Goal: Information Seeking & Learning: Check status

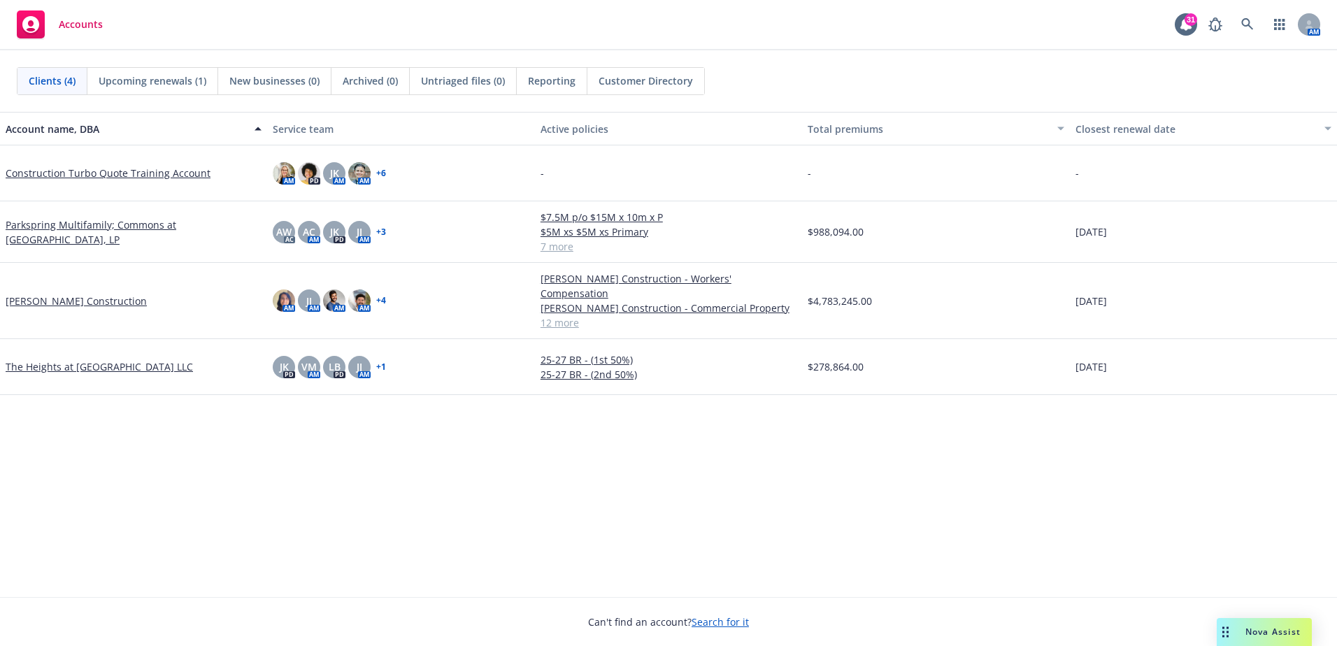
click at [292, 537] on div "Account name, DBA Service team Active policies Total premiums Closest renewal d…" at bounding box center [668, 354] width 1337 height 485
click at [867, 550] on div "Account name, DBA Service team Active policies Total premiums Closest renewal d…" at bounding box center [668, 354] width 1337 height 485
drag, startPoint x: 841, startPoint y: 543, endPoint x: 208, endPoint y: 524, distance: 633.8
click at [208, 524] on div "Account name, DBA Service team Active policies Total premiums Closest renewal d…" at bounding box center [668, 354] width 1337 height 485
drag, startPoint x: 1221, startPoint y: 359, endPoint x: 1061, endPoint y: 509, distance: 219.2
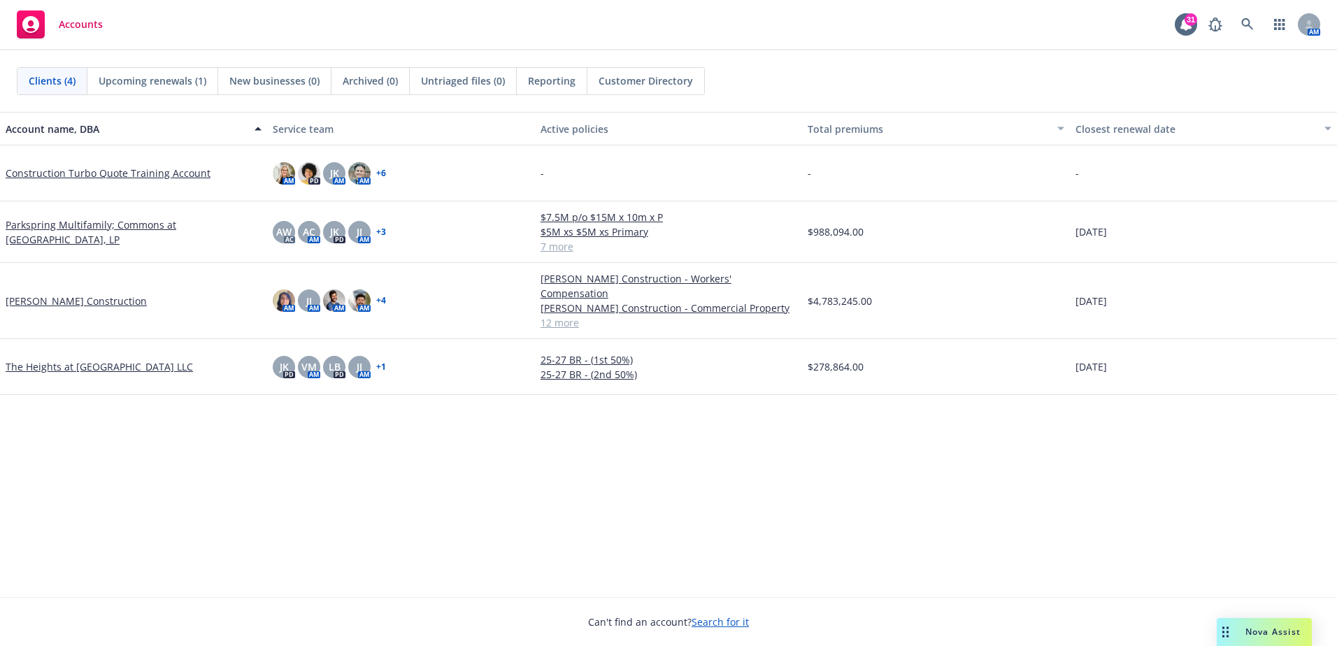
click at [1061, 509] on div "Account name, DBA Service team Active policies Total premiums Closest renewal d…" at bounding box center [668, 354] width 1337 height 485
drag, startPoint x: 1061, startPoint y: 509, endPoint x: 1061, endPoint y: 501, distance: 7.7
click at [1059, 504] on div "Account name, DBA Service team Active policies Total premiums Closest renewal d…" at bounding box center [668, 354] width 1337 height 485
click at [1164, 357] on div "[DATE]" at bounding box center [1203, 367] width 267 height 56
click at [563, 80] on span "Reporting" at bounding box center [552, 80] width 48 height 15
